Goal: Transaction & Acquisition: Book appointment/travel/reservation

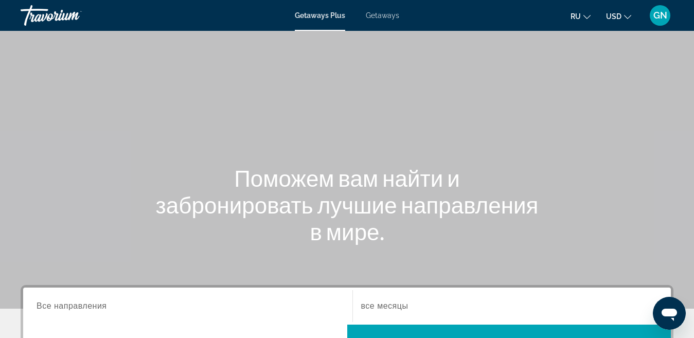
click at [386, 12] on span "Getaways" at bounding box center [382, 15] width 33 height 8
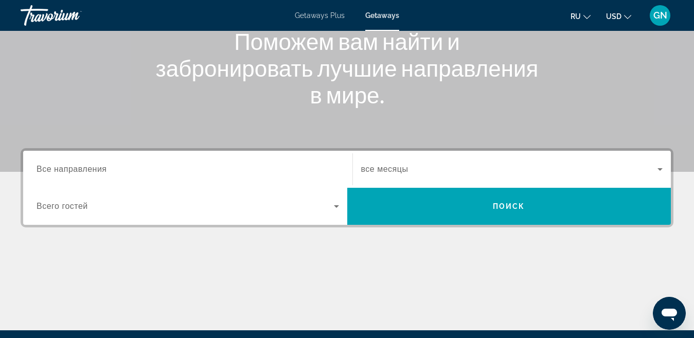
scroll to position [154, 0]
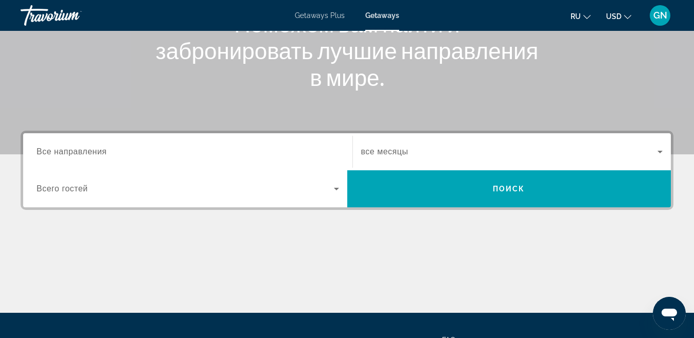
click at [97, 150] on span "Все направления" at bounding box center [72, 151] width 70 height 9
click at [97, 150] on input "Destination Все направления" at bounding box center [188, 152] width 302 height 12
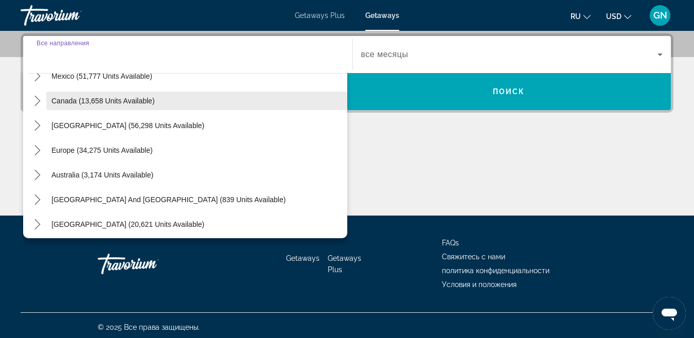
scroll to position [103, 0]
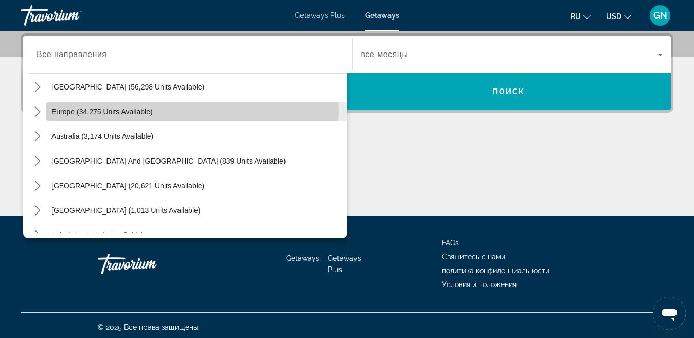
click at [147, 111] on span "Europe (34,275 units available)" at bounding box center [101, 111] width 101 height 8
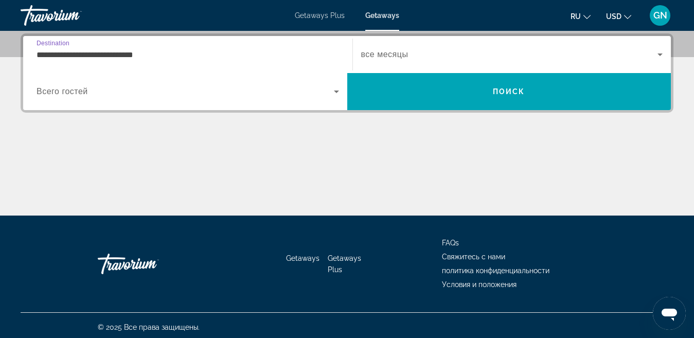
click at [141, 56] on input "**********" at bounding box center [188, 55] width 302 height 12
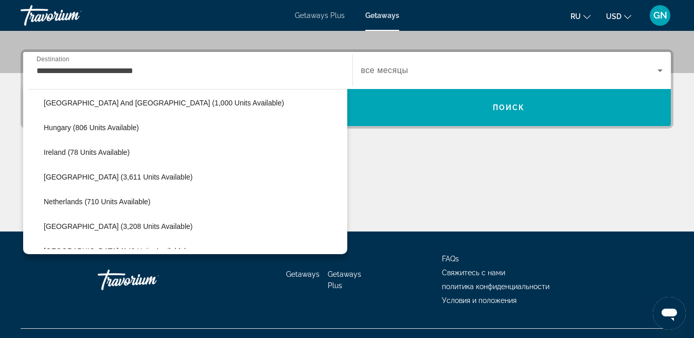
scroll to position [359, 0]
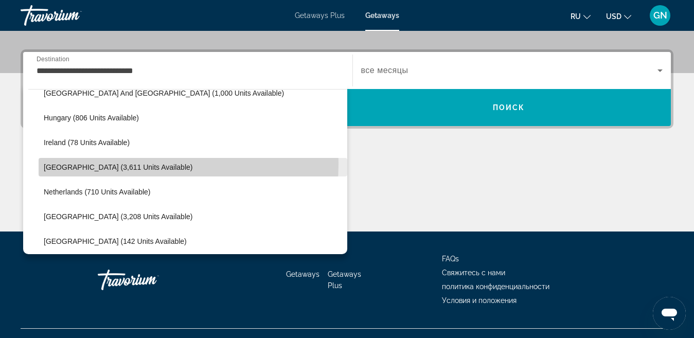
click at [116, 164] on span "[GEOGRAPHIC_DATA] (3,611 units available)" at bounding box center [118, 167] width 149 height 8
type input "**********"
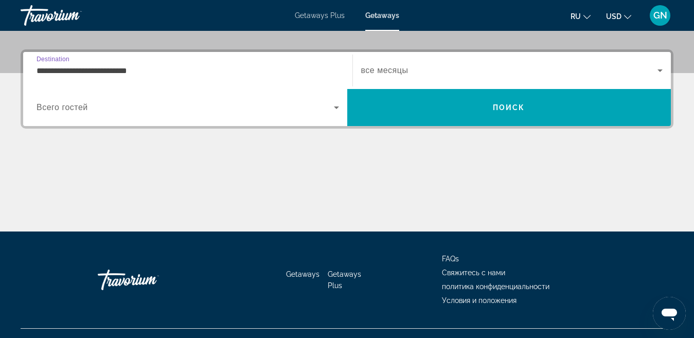
scroll to position [251, 0]
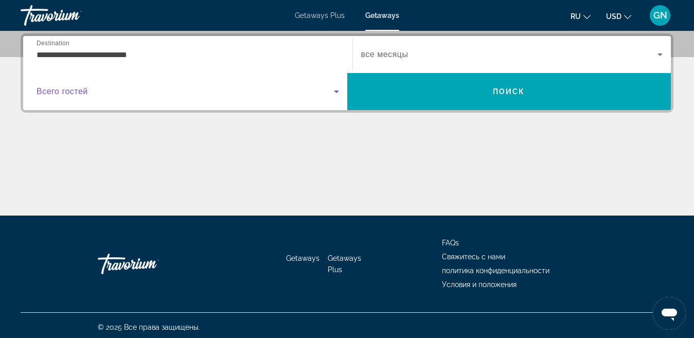
click at [337, 92] on icon "Search widget" at bounding box center [336, 91] width 12 height 12
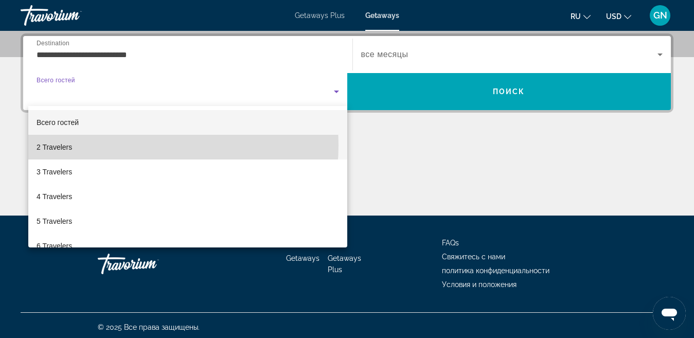
click at [132, 145] on mat-option "2 Travelers" at bounding box center [187, 147] width 319 height 25
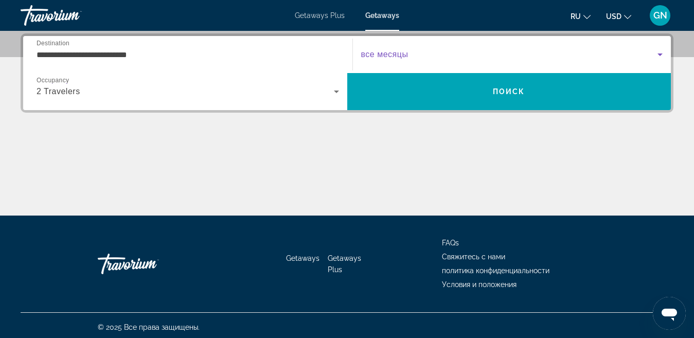
click at [660, 56] on icon "Search widget" at bounding box center [659, 54] width 5 height 3
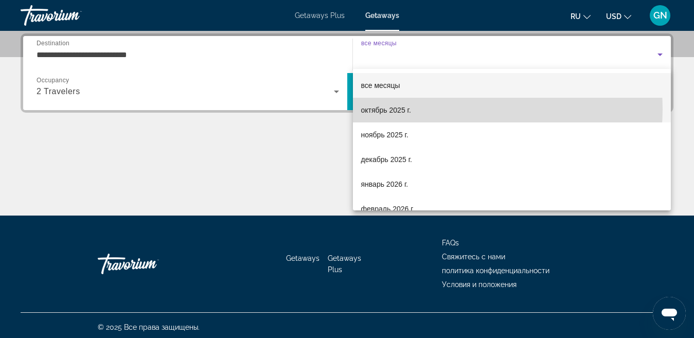
click at [455, 109] on mat-option "октябрь 2025 г." at bounding box center [512, 110] width 318 height 25
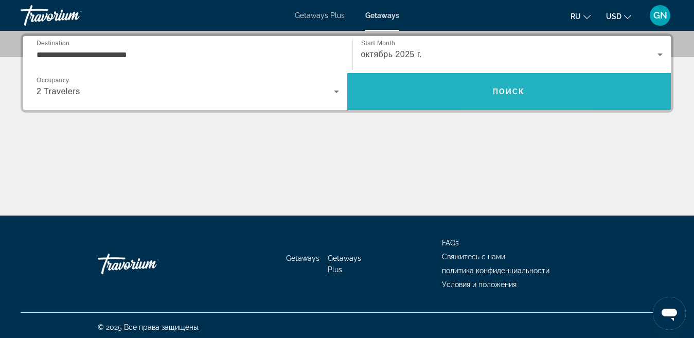
click at [501, 95] on span "Поиск" at bounding box center [509, 91] width 32 height 8
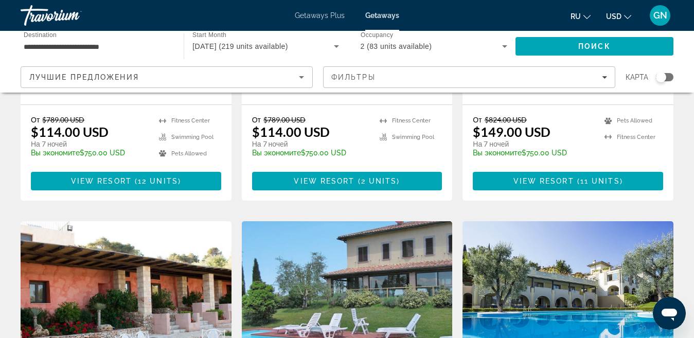
scroll to position [1029, 0]
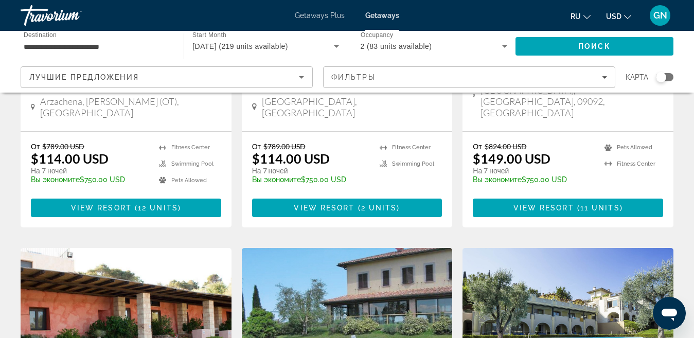
click at [661, 79] on div "Search widget" at bounding box center [661, 77] width 10 height 10
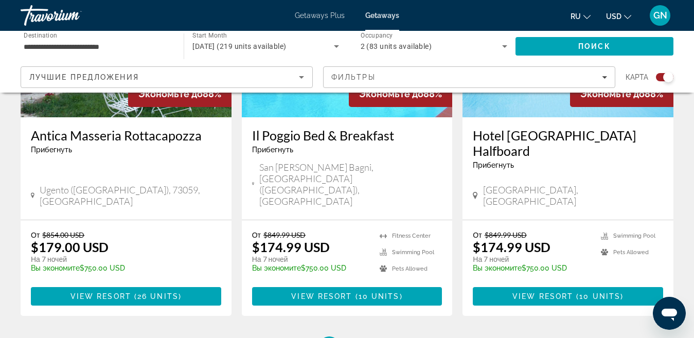
scroll to position [1656, 0]
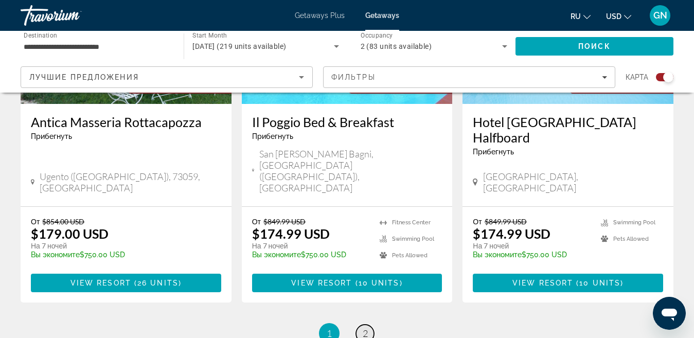
click at [368, 325] on link "page 2" at bounding box center [365, 334] width 18 height 18
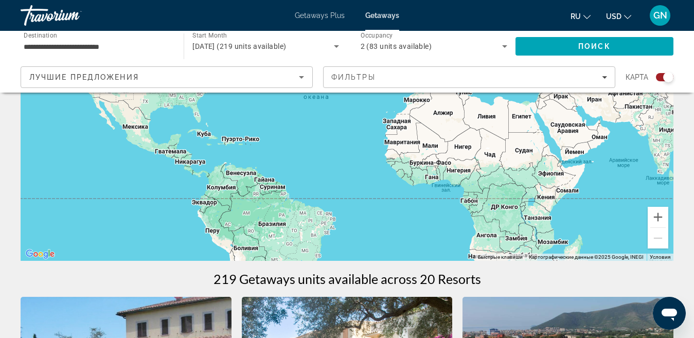
scroll to position [154, 0]
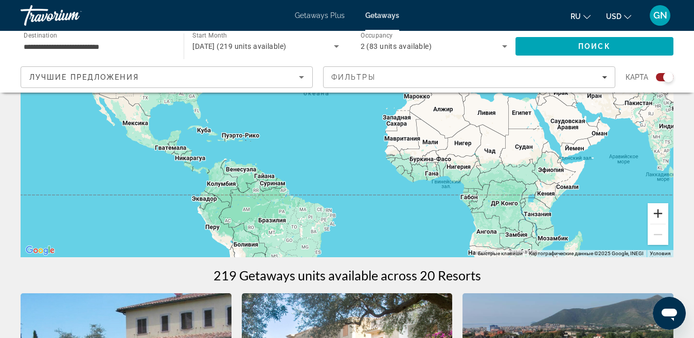
click at [657, 213] on button "Увеличить" at bounding box center [657, 213] width 21 height 21
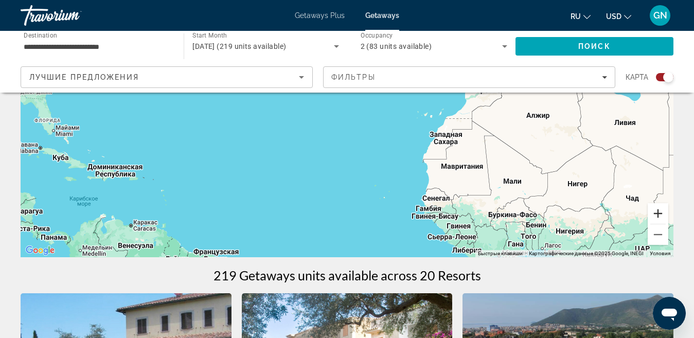
click at [657, 213] on button "Увеличить" at bounding box center [657, 213] width 21 height 21
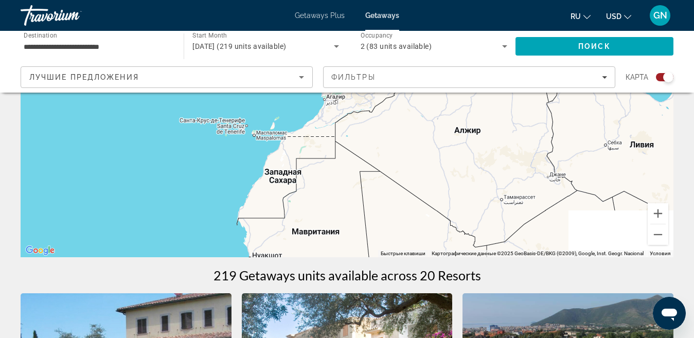
drag, startPoint x: 509, startPoint y: 185, endPoint x: 247, endPoint y: 184, distance: 262.3
click at [242, 185] on div "Чтобы активировать перетаскивание с помощью клавиатуры, нажмите Alt + Ввод. Пос…" at bounding box center [347, 103] width 653 height 309
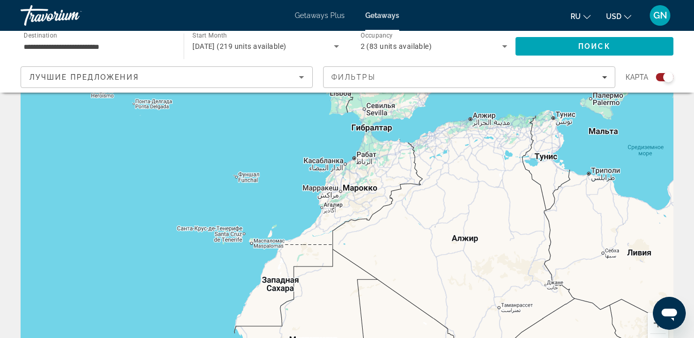
scroll to position [0, 0]
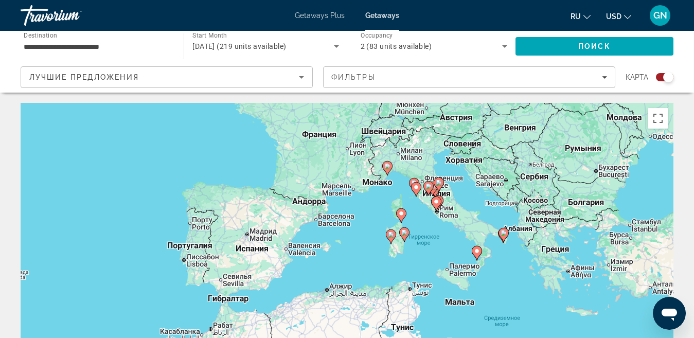
drag, startPoint x: 476, startPoint y: 175, endPoint x: 352, endPoint y: 285, distance: 165.0
click at [352, 285] on div "Чтобы активировать перетаскивание с помощью клавиатуры, нажмите Alt + Ввод. Пос…" at bounding box center [347, 257] width 653 height 309
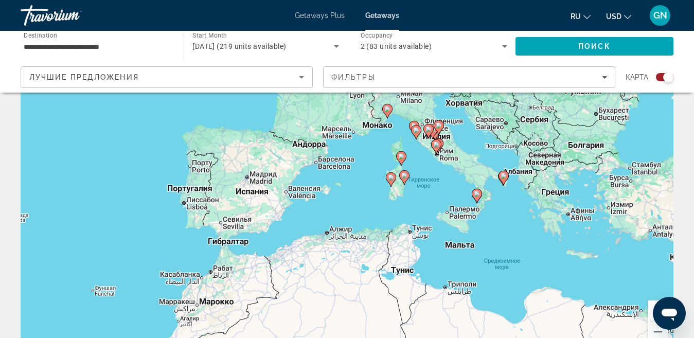
scroll to position [154, 0]
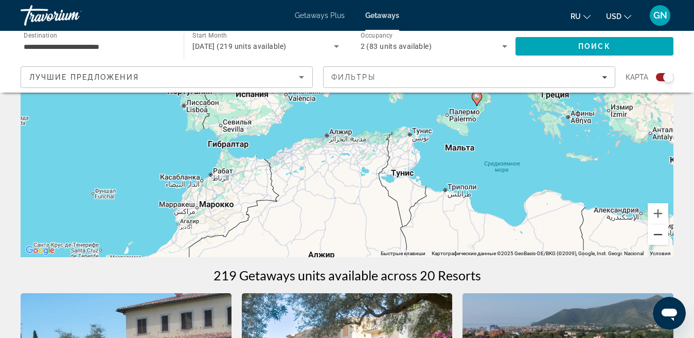
click at [657, 235] on button "Уменьшить" at bounding box center [657, 234] width 21 height 21
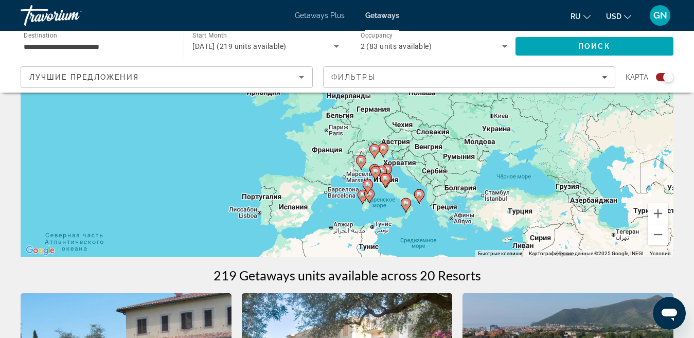
drag, startPoint x: 490, startPoint y: 171, endPoint x: 483, endPoint y: 279, distance: 108.2
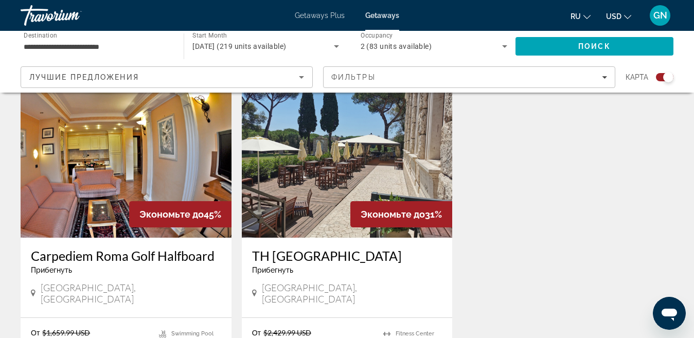
scroll to position [1223, 0]
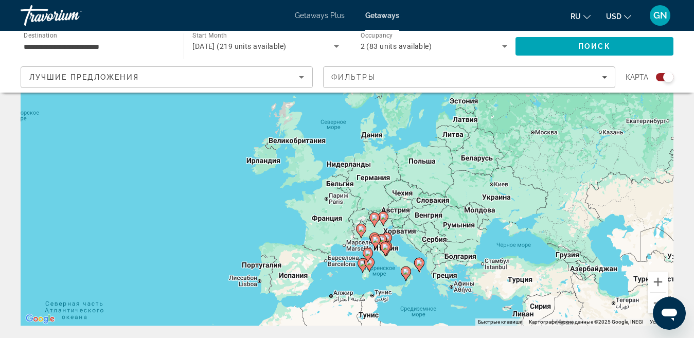
scroll to position [103, 0]
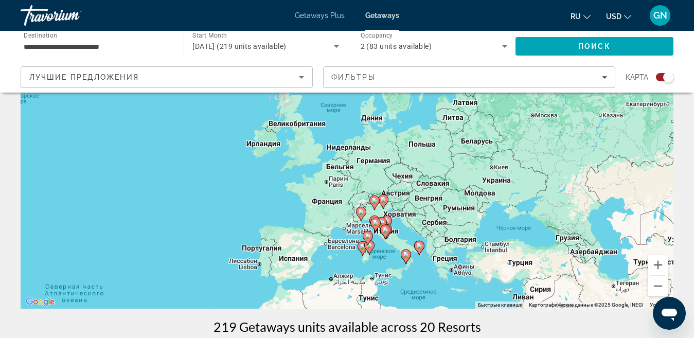
click at [378, 226] on icon "Main content" at bounding box center [374, 224] width 9 height 13
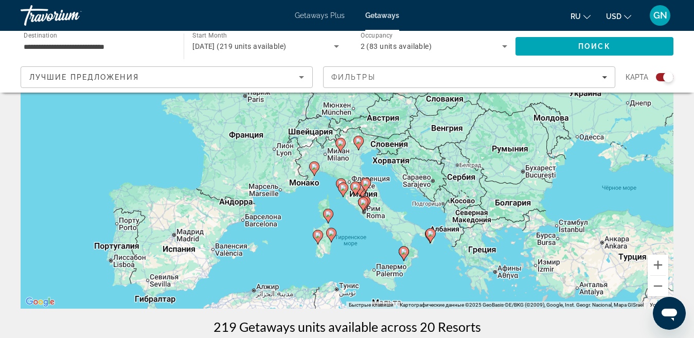
drag, startPoint x: 372, startPoint y: 174, endPoint x: 368, endPoint y: 220, distance: 46.0
click at [368, 220] on div "Чтобы активировать перетаскивание с помощью клавиатуры, нажмите Alt + Ввод. Пос…" at bounding box center [347, 154] width 653 height 309
click at [364, 198] on icon "Main content" at bounding box center [362, 204] width 9 height 13
type input "**********"
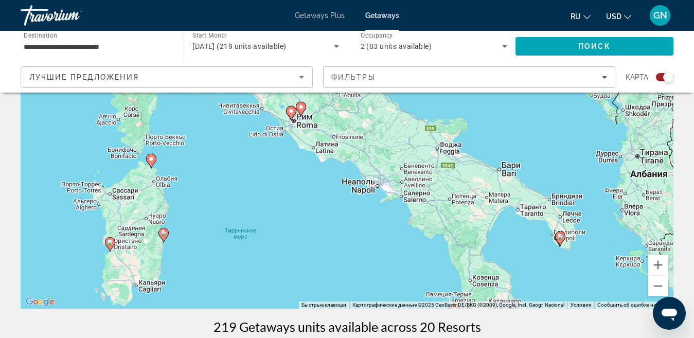
drag, startPoint x: 423, startPoint y: 233, endPoint x: 362, endPoint y: 196, distance: 71.5
click at [362, 196] on div "Чтобы активировать перетаскивание с помощью клавиатуры, нажмите Alt + Ввод. Пос…" at bounding box center [347, 154] width 653 height 309
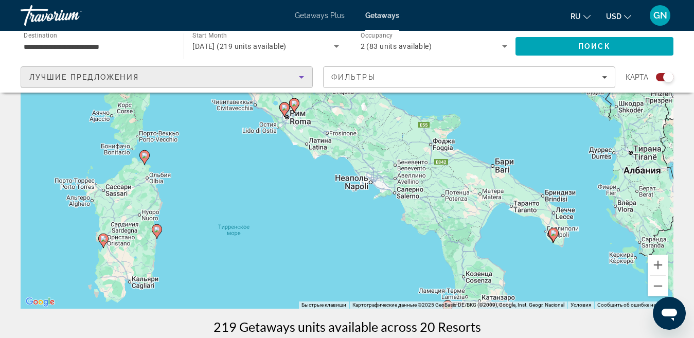
click at [301, 77] on icon "Sort by" at bounding box center [301, 77] width 5 height 3
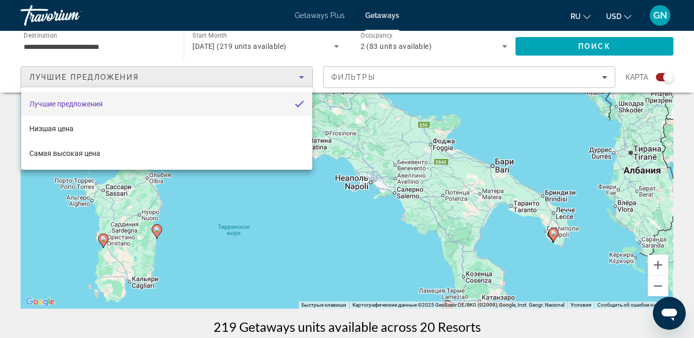
click at [605, 77] on div at bounding box center [347, 169] width 694 height 338
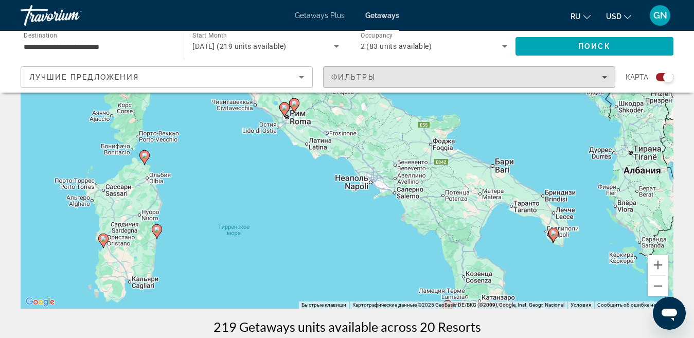
click at [605, 77] on icon "Filters" at bounding box center [604, 77] width 5 height 3
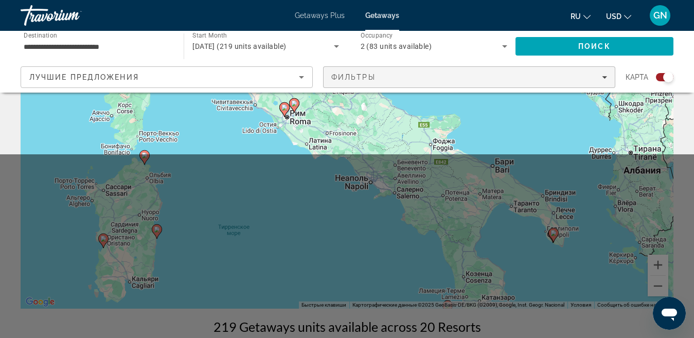
click at [605, 77] on icon "Filters" at bounding box center [604, 77] width 5 height 3
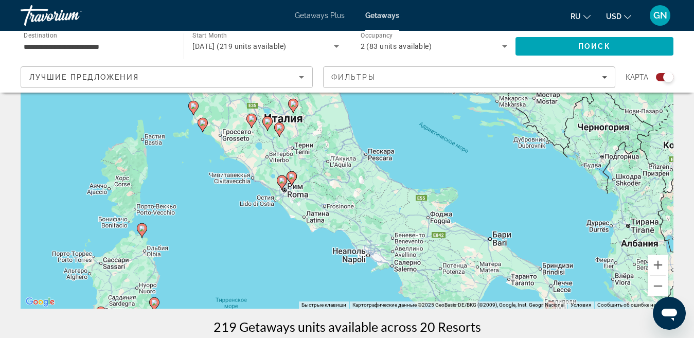
drag, startPoint x: 305, startPoint y: 169, endPoint x: 304, endPoint y: 203, distance: 34.0
click at [304, 203] on div "Чтобы активировать перетаскивание с помощью клавиатуры, нажмите Alt + Ввод. Пос…" at bounding box center [347, 154] width 653 height 309
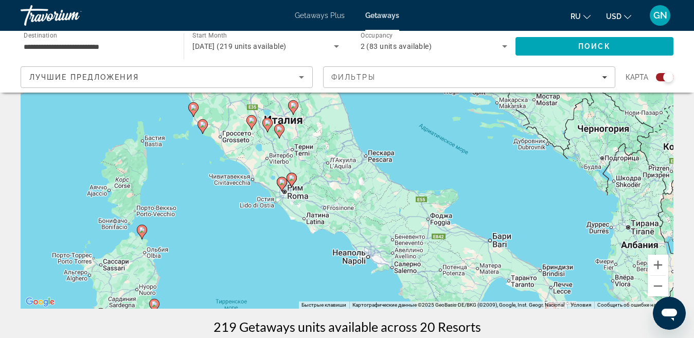
click at [286, 195] on div "Чтобы активировать перетаскивание с помощью клавиатуры, нажмите Alt + Ввод. Пос…" at bounding box center [347, 154] width 653 height 309
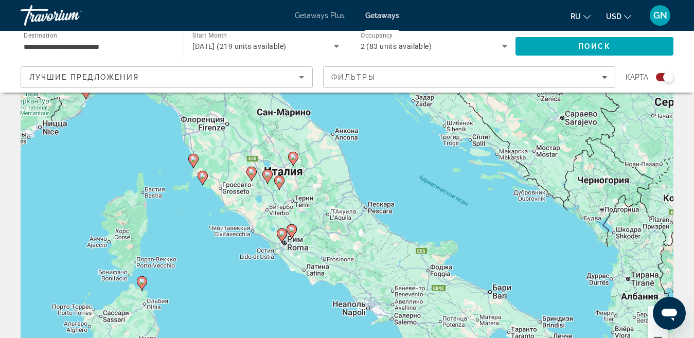
scroll to position [0, 0]
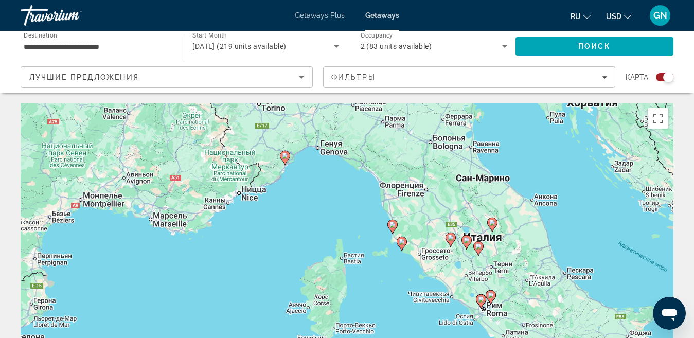
drag, startPoint x: 250, startPoint y: 214, endPoint x: 449, endPoint y: 227, distance: 199.4
click at [449, 227] on div "Чтобы активировать перетаскивание с помощью клавиатуры, нажмите Alt + Ввод. Пос…" at bounding box center [347, 257] width 653 height 309
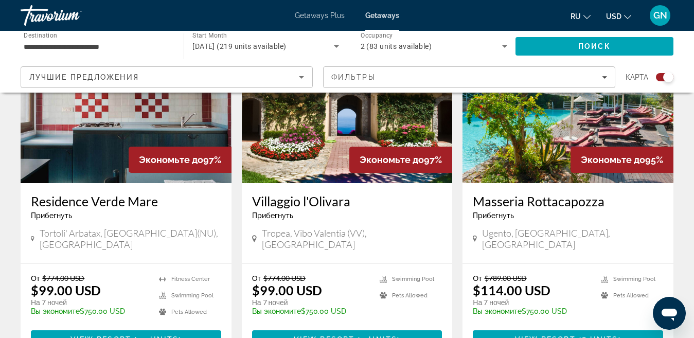
scroll to position [423, 0]
